Goal: Task Accomplishment & Management: Manage account settings

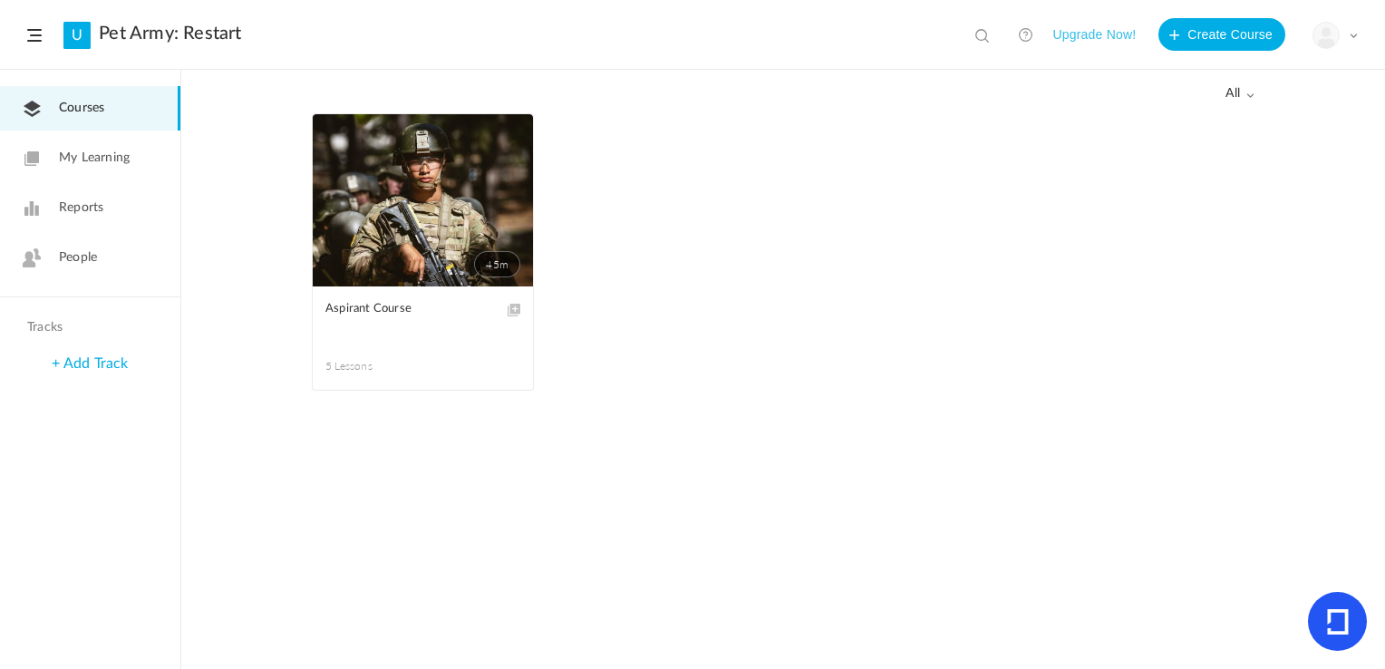
click at [1247, 111] on div "All all All Drafts" at bounding box center [783, 92] width 943 height 43
click at [1243, 98] on span "all" at bounding box center [1239, 93] width 29 height 15
click at [1193, 164] on link "Drafts" at bounding box center [1168, 167] width 170 height 34
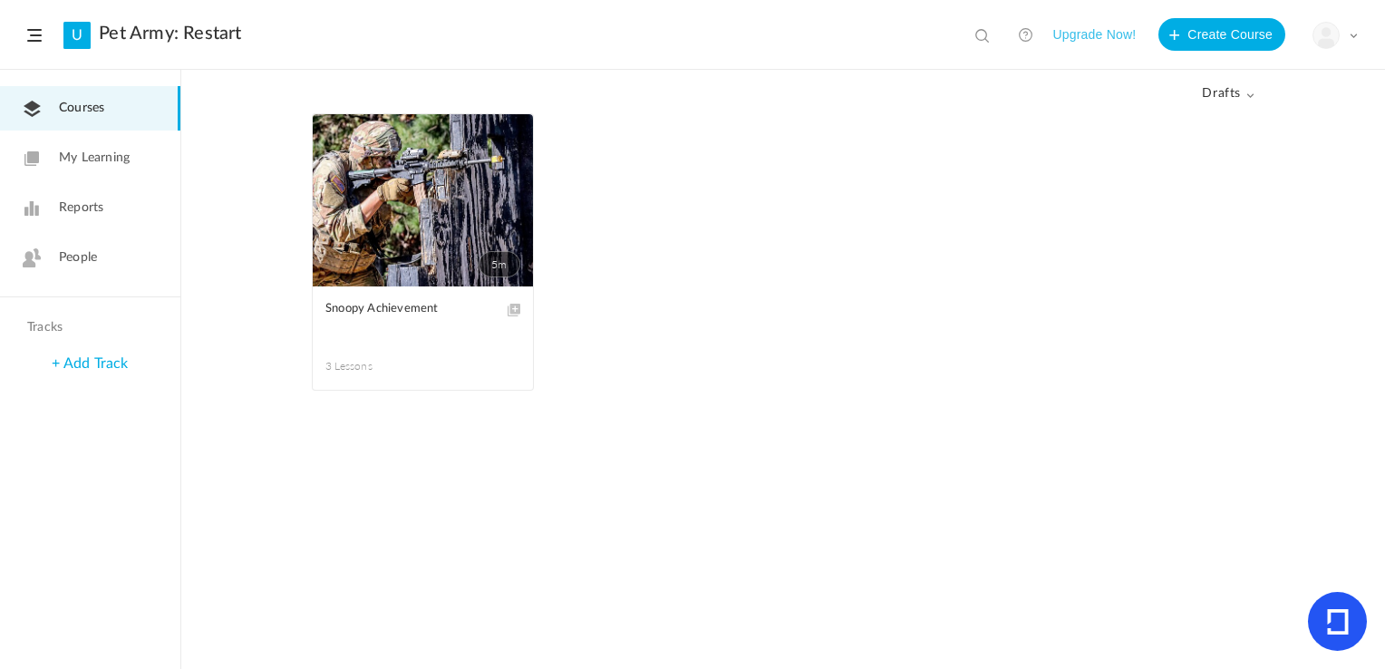
click at [402, 190] on link "5m" at bounding box center [423, 200] width 220 height 172
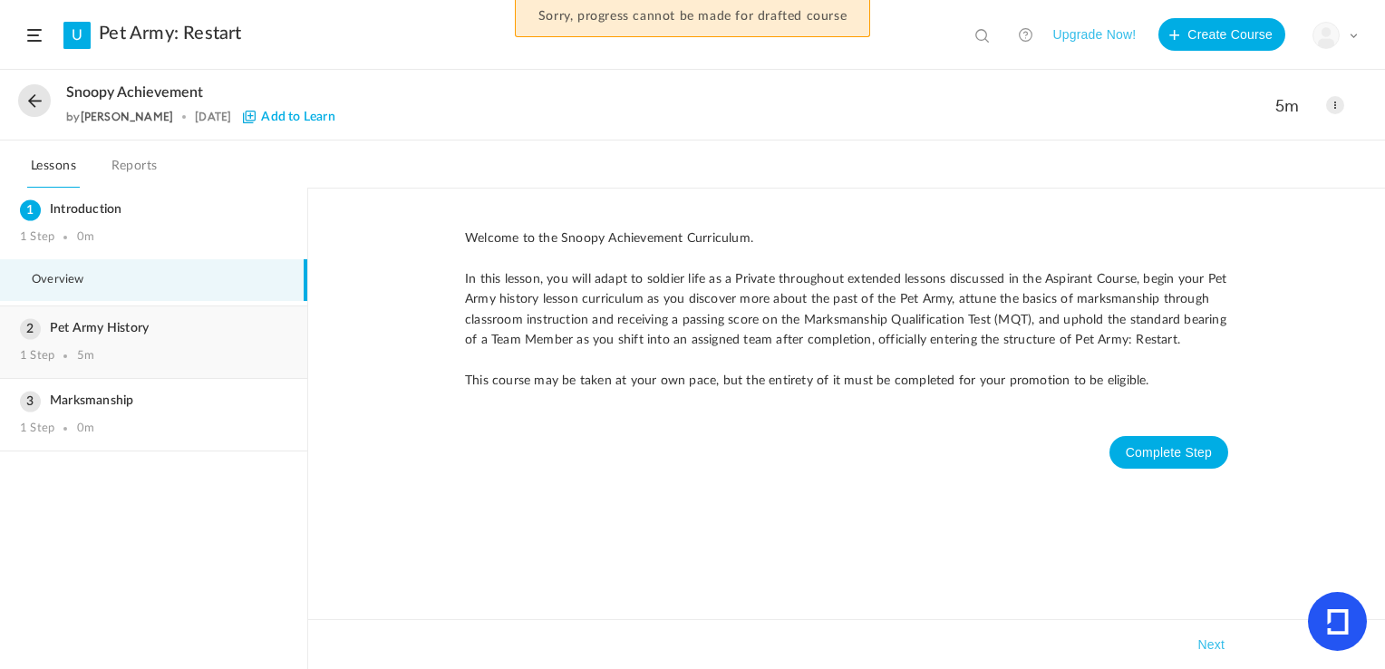
click at [142, 330] on h3 "Pet Army History" at bounding box center [153, 328] width 267 height 15
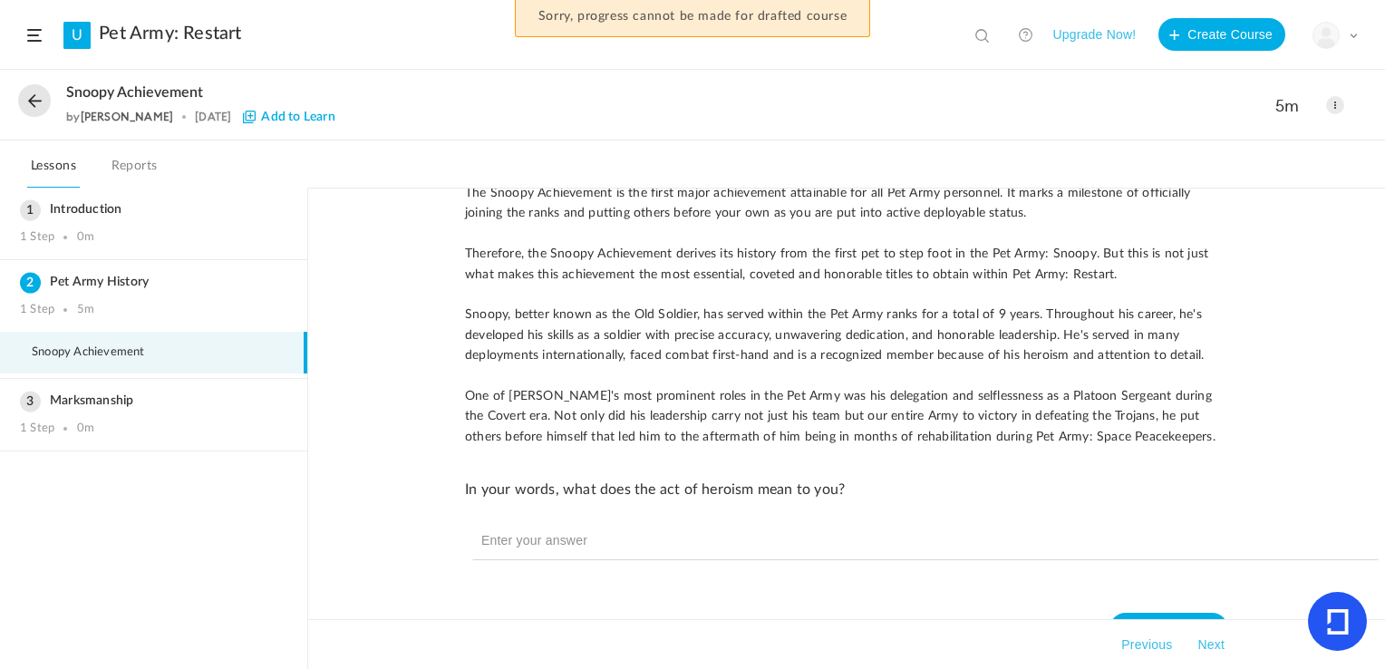
scroll to position [90, 0]
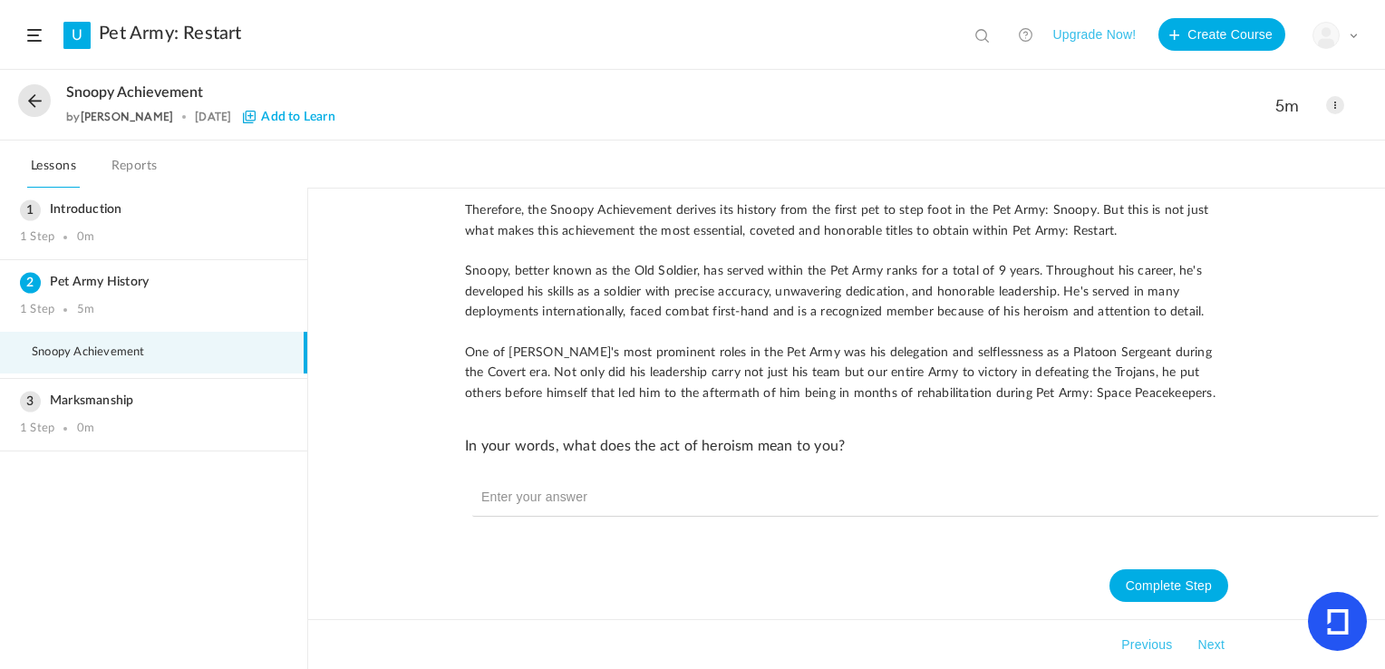
click at [1332, 111] on span at bounding box center [1335, 105] width 18 height 18
click at [1260, 140] on link "Edit" at bounding box center [1258, 146] width 170 height 34
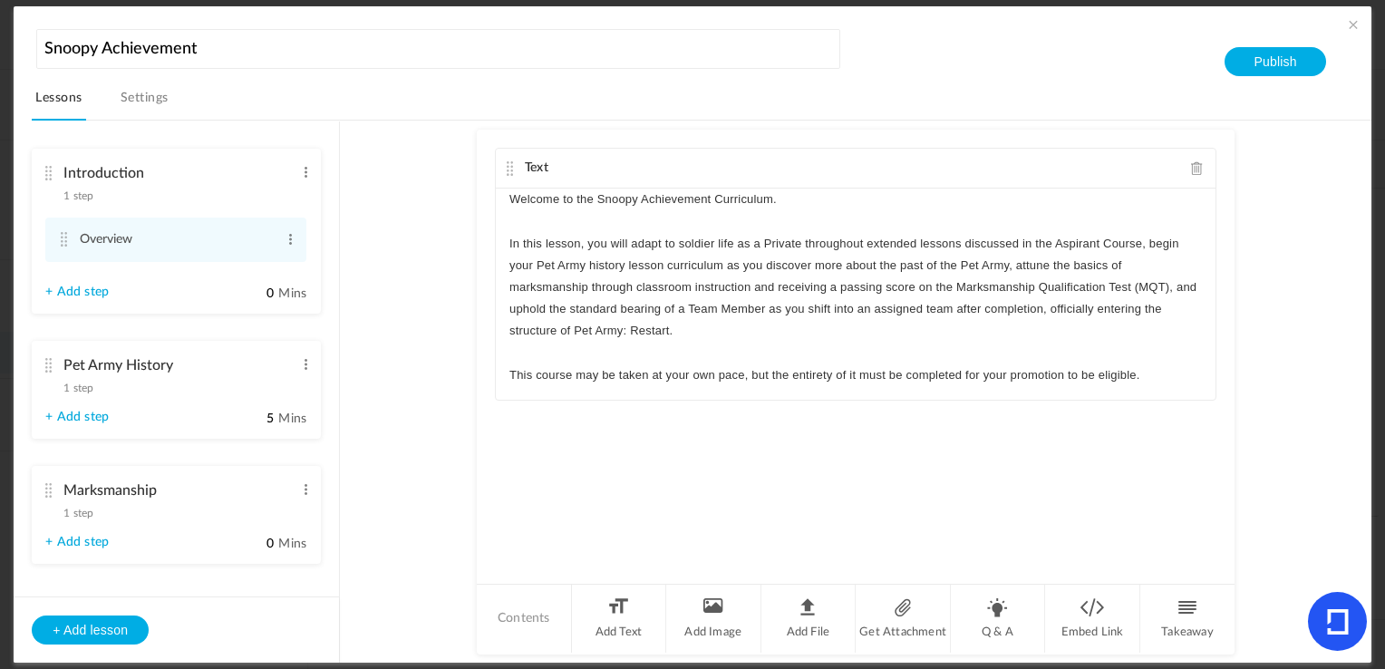
click at [44, 371] on cite at bounding box center [48, 365] width 13 height 15
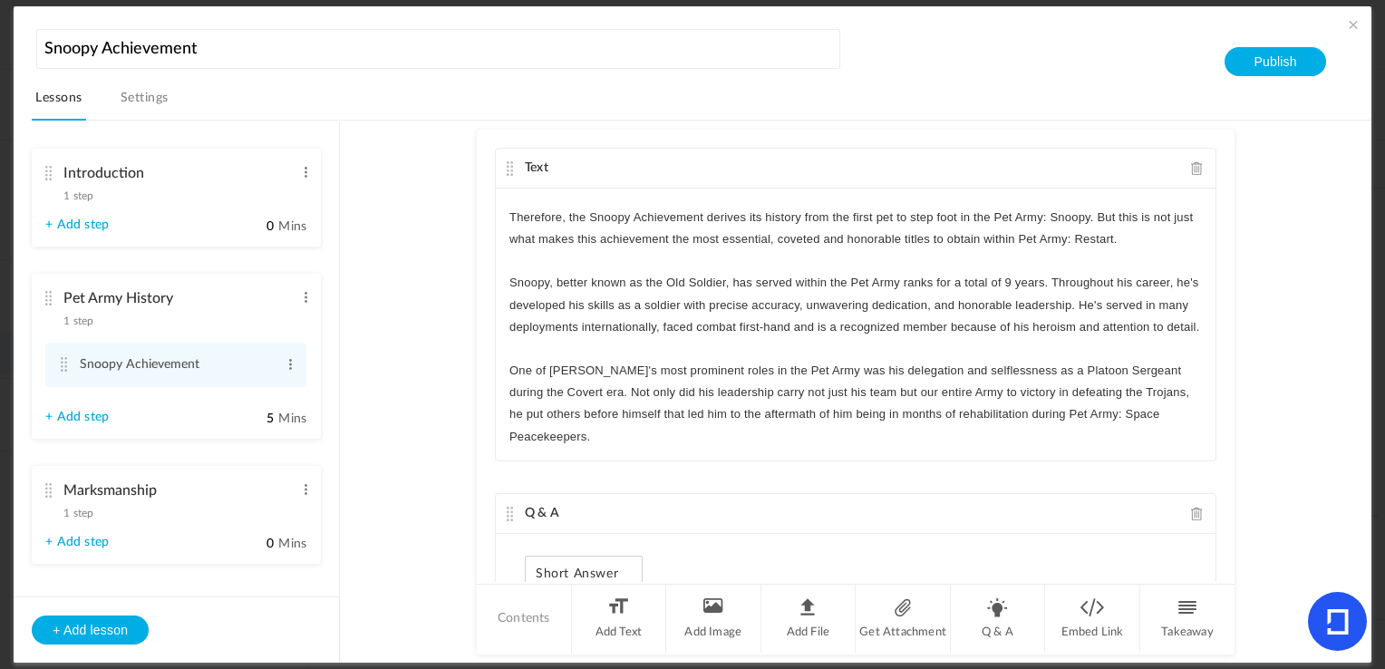
scroll to position [70, 0]
click at [667, 408] on p "One of [PERSON_NAME]'s most prominent roles in the Pet Army was his delegation …" at bounding box center [855, 404] width 692 height 88
click at [730, 450] on div "The Snoopy Achievement is the first major achievement attainable for all Pet Ar…" at bounding box center [856, 325] width 720 height 272
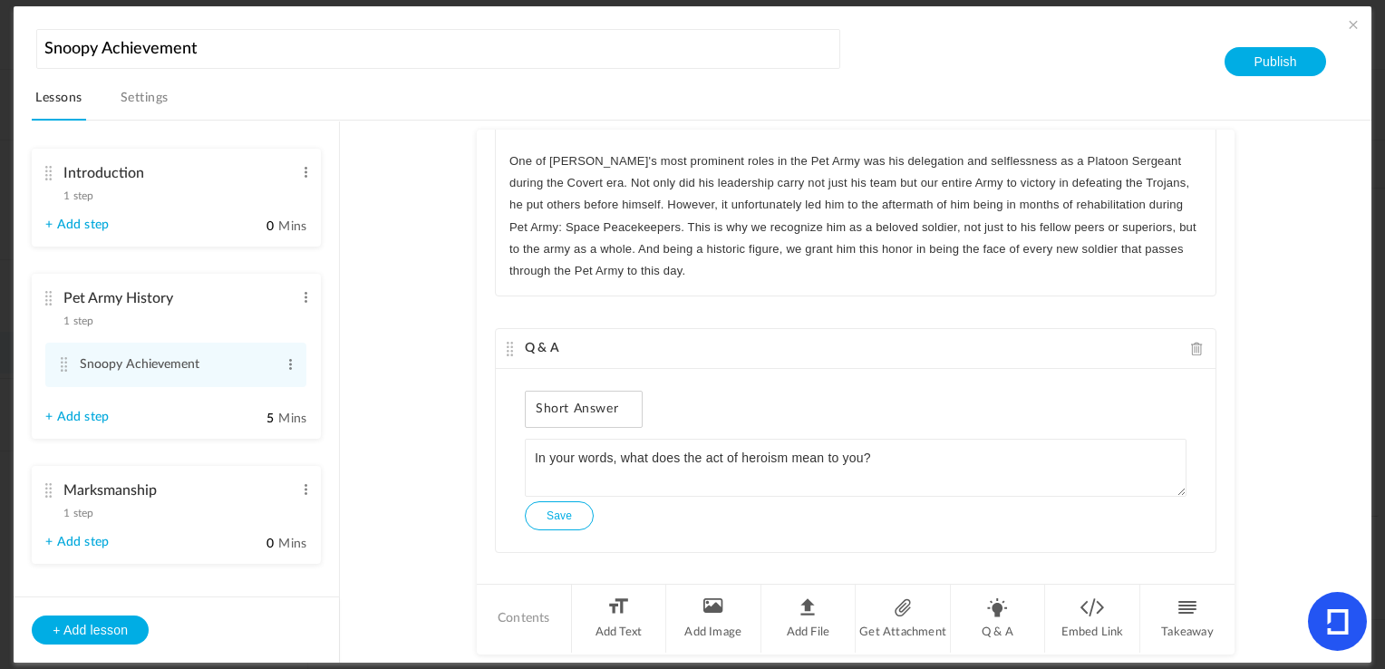
scroll to position [181, 0]
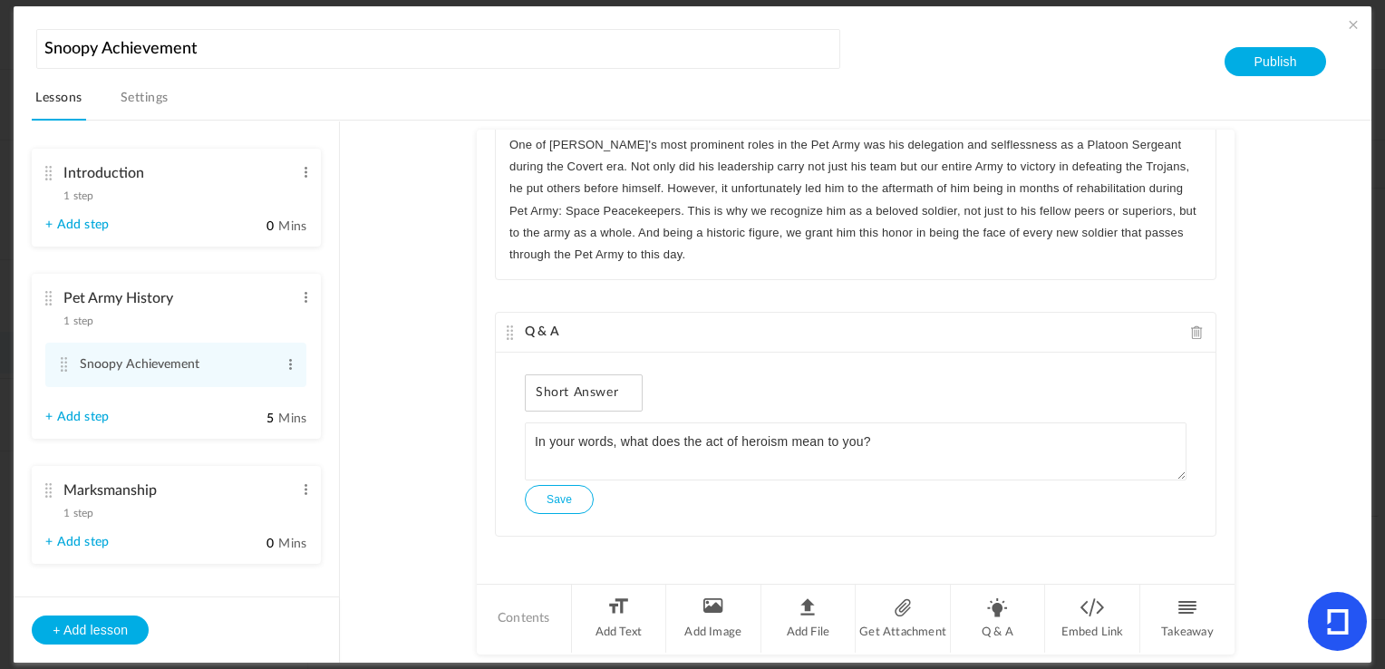
click at [55, 176] on div "Introduction 1 step Edit Delete" at bounding box center [169, 180] width 248 height 48
click at [49, 165] on div "Introduction 1 step Edit Delete" at bounding box center [169, 180] width 248 height 48
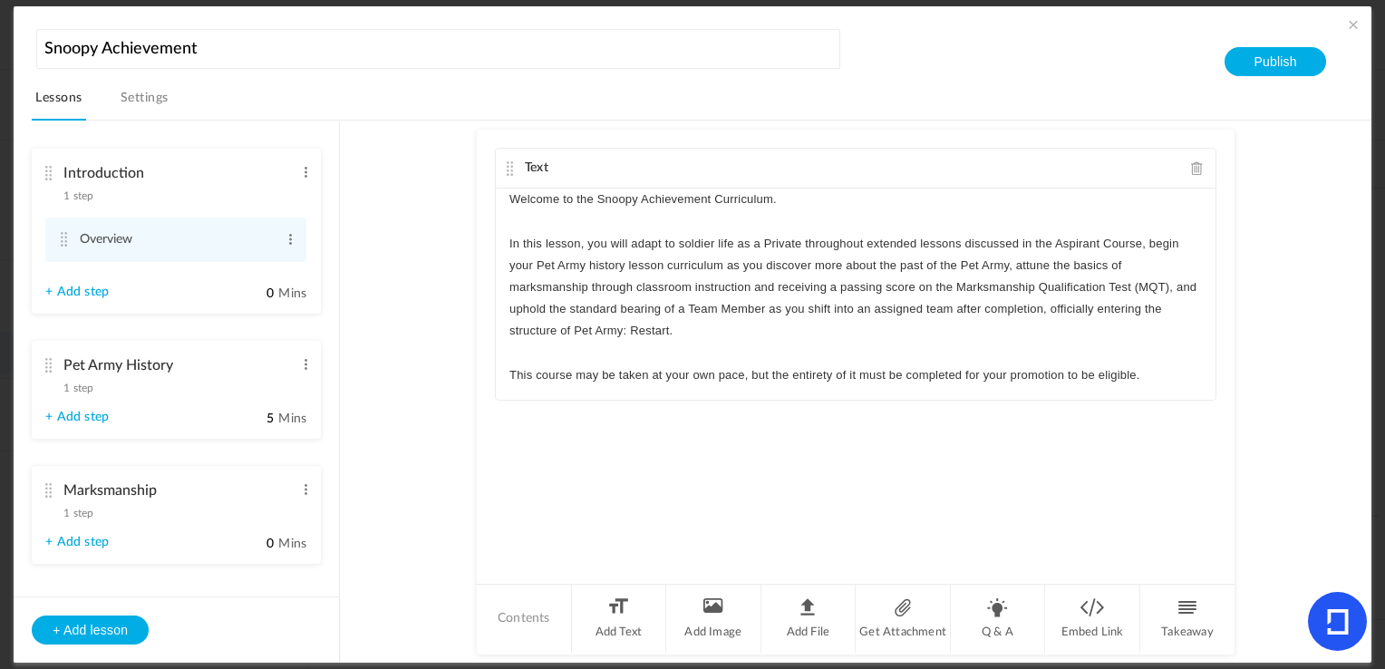
click at [1345, 27] on span at bounding box center [1353, 24] width 18 height 18
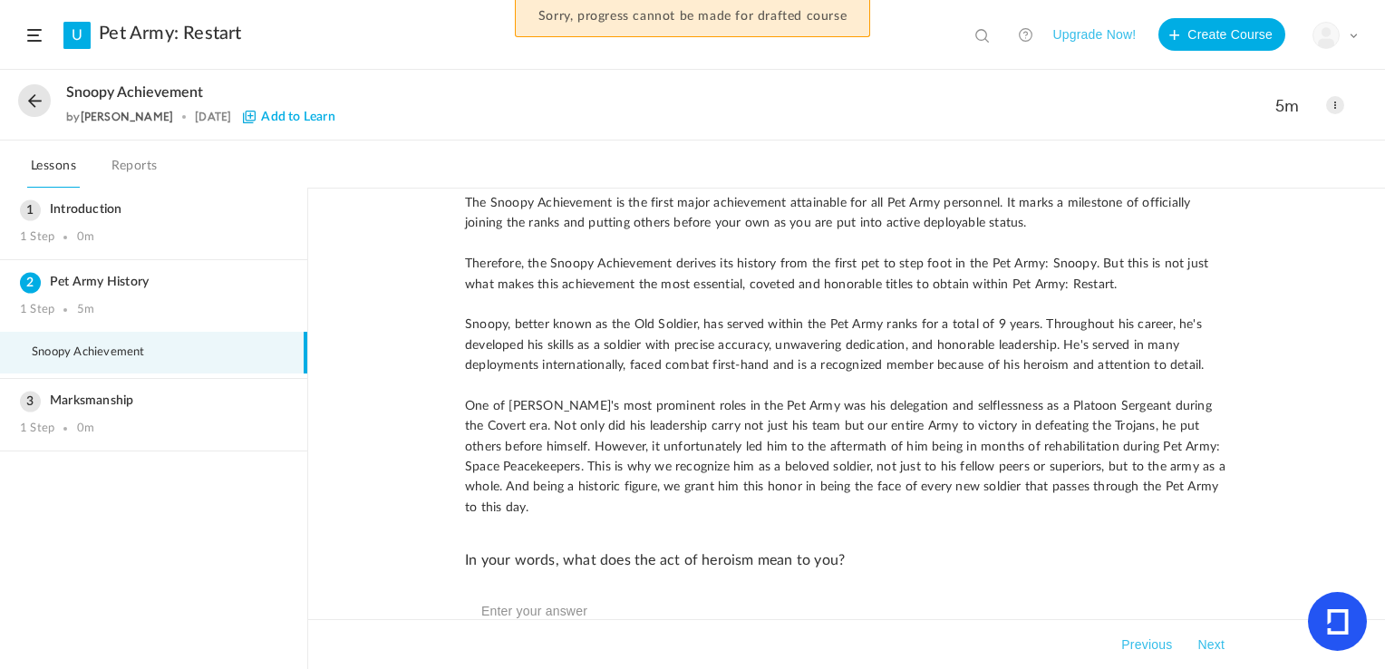
scroll to position [0, 0]
